Goal: Information Seeking & Learning: Learn about a topic

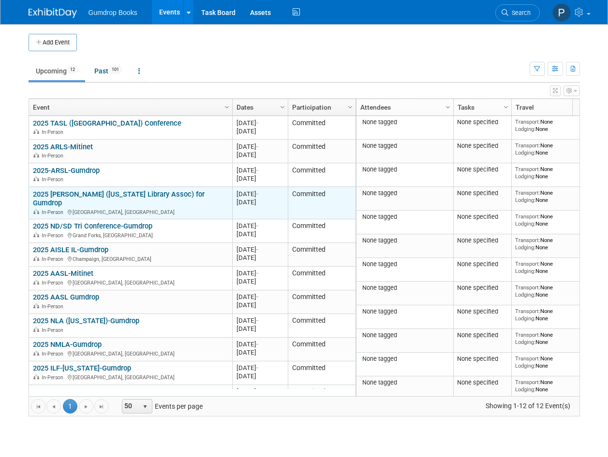
click at [163, 198] on link "2025 [PERSON_NAME] ([US_STATE] Library Assoc) for Gumdrop" at bounding box center [119, 199] width 172 height 18
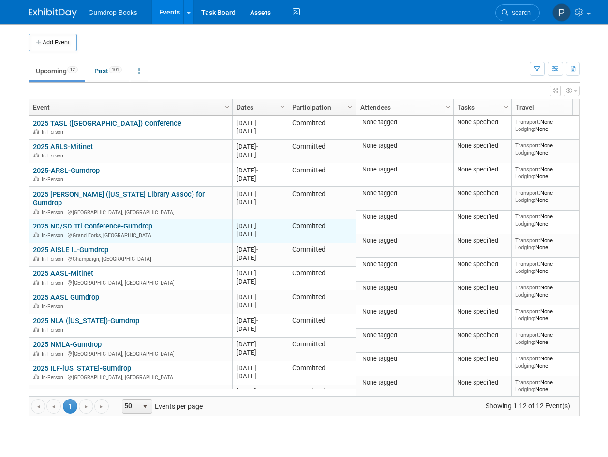
click at [119, 222] on link "2025 ND/SD Tri Conference-Gumdrop" at bounding box center [92, 226] width 119 height 9
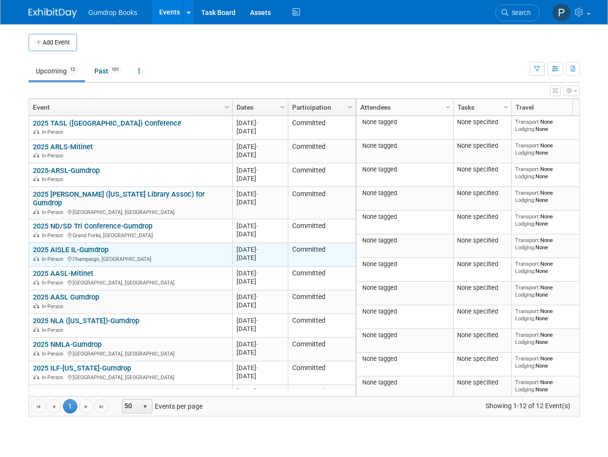
click at [108, 246] on link "2025 AISLE IL-Gumdrop" at bounding box center [70, 250] width 75 height 9
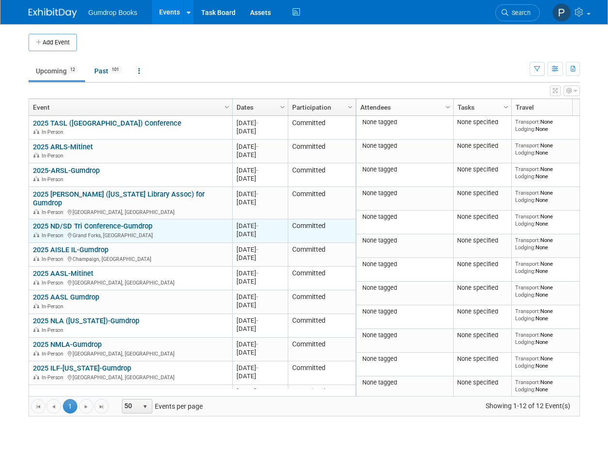
click at [149, 222] on link "2025 ND/SD Tri Conference-Gumdrop" at bounding box center [92, 226] width 119 height 9
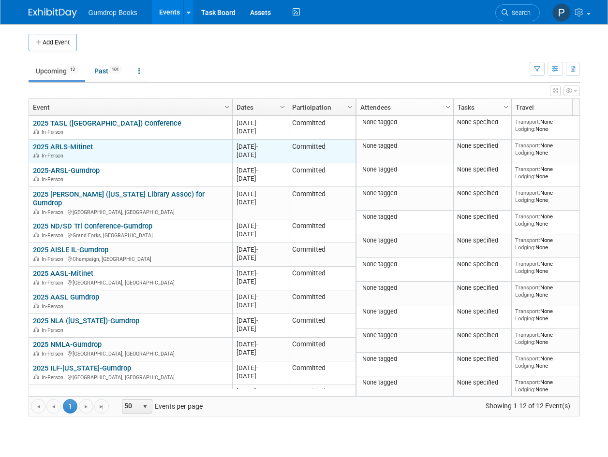
click at [155, 149] on div "2025 ARLS-Mitinet In-Person" at bounding box center [130, 151] width 195 height 17
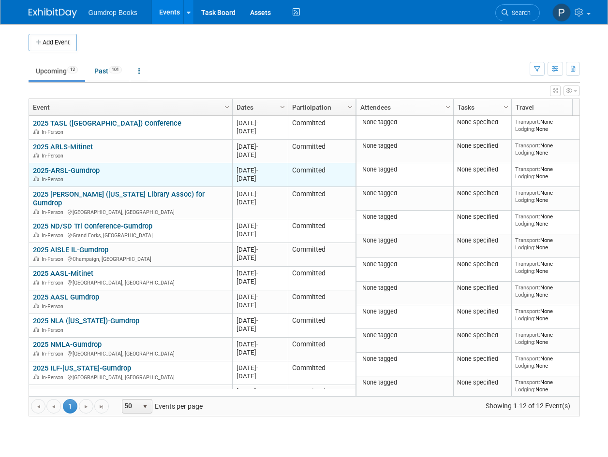
click at [158, 170] on div "2025-ARSL-Gumdrop In-Person" at bounding box center [130, 174] width 195 height 17
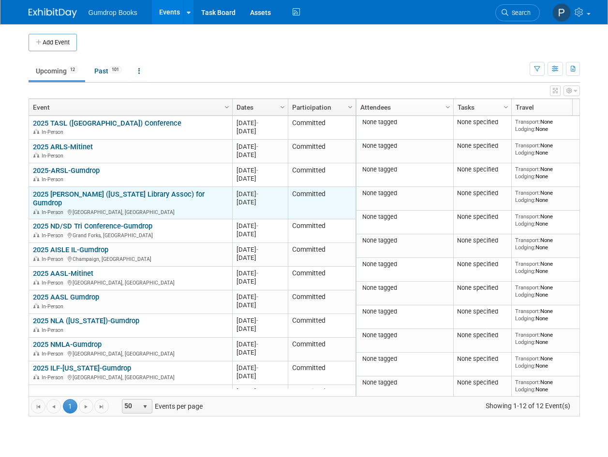
click at [169, 208] on div "In-Person [GEOGRAPHIC_DATA], [GEOGRAPHIC_DATA]" at bounding box center [130, 212] width 195 height 8
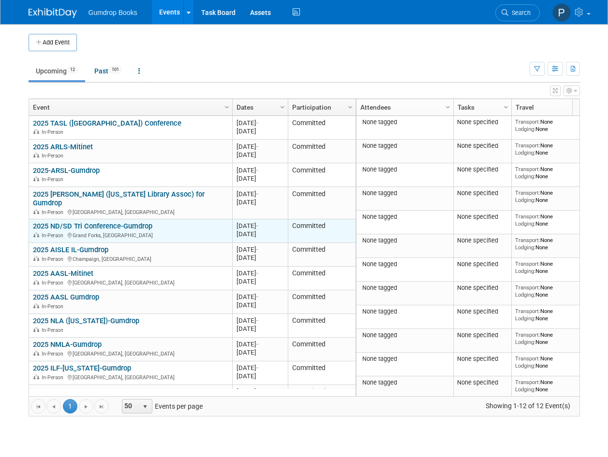
click at [172, 231] on div "In-Person [GEOGRAPHIC_DATA], [GEOGRAPHIC_DATA]" at bounding box center [130, 235] width 195 height 8
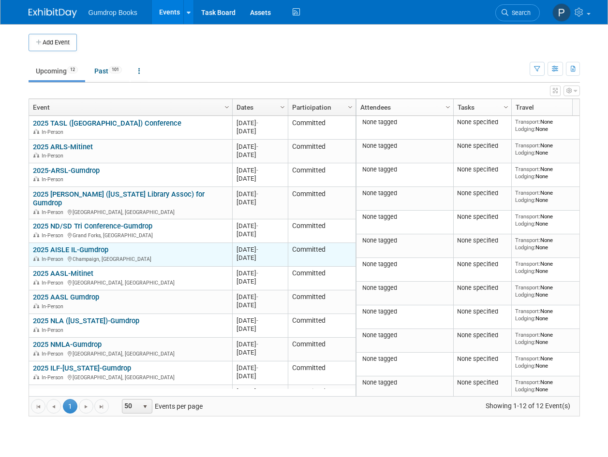
click at [184, 255] on div "In-Person [GEOGRAPHIC_DATA], [GEOGRAPHIC_DATA]" at bounding box center [130, 259] width 195 height 8
click at [182, 246] on div "2025 AISLE IL-Gumdrop In-Person [GEOGRAPHIC_DATA], [GEOGRAPHIC_DATA]" at bounding box center [130, 254] width 195 height 17
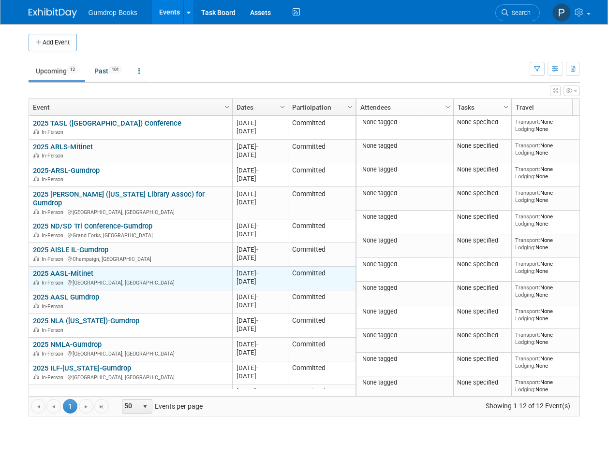
click at [177, 269] on div "2025 AASL-Mitinet In-Person [GEOGRAPHIC_DATA], [GEOGRAPHIC_DATA]" at bounding box center [130, 277] width 195 height 17
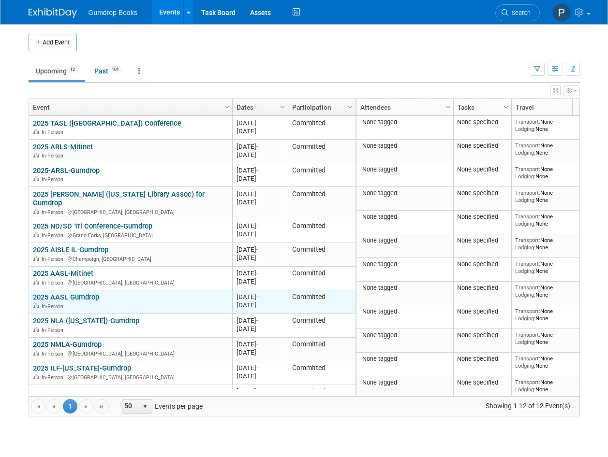
click at [181, 293] on div "2025 AASL Gumdrop In-Person" at bounding box center [130, 301] width 195 height 17
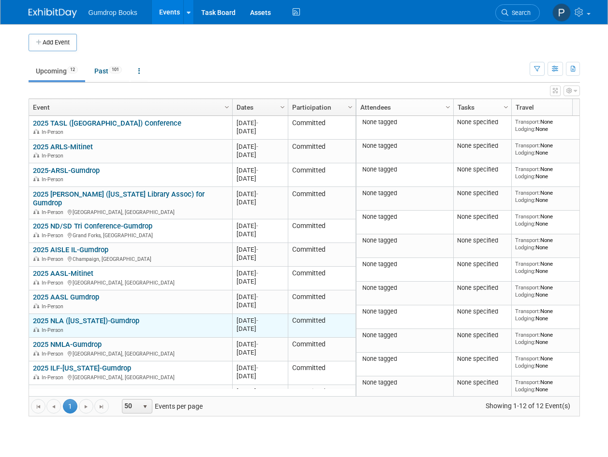
click at [181, 326] on div "In-Person" at bounding box center [130, 330] width 195 height 8
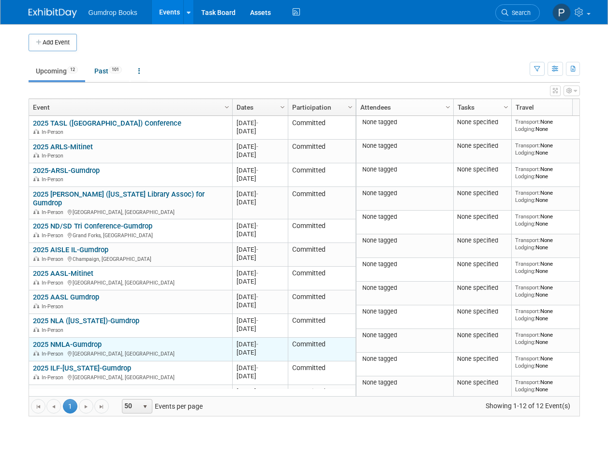
click at [187, 349] on div "In-Person [GEOGRAPHIC_DATA], [GEOGRAPHIC_DATA]" at bounding box center [130, 353] width 195 height 8
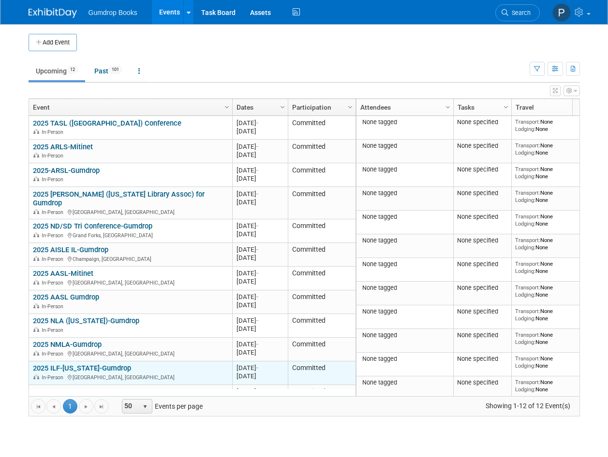
click at [184, 373] on div "In-Person [GEOGRAPHIC_DATA], [GEOGRAPHIC_DATA]" at bounding box center [130, 377] width 195 height 8
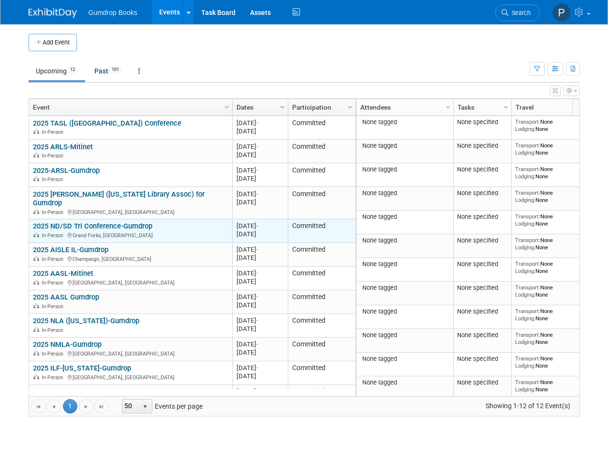
click at [162, 231] on div "In-Person [GEOGRAPHIC_DATA], [GEOGRAPHIC_DATA]" at bounding box center [130, 235] width 195 height 8
